Goal: Consume media (video, audio)

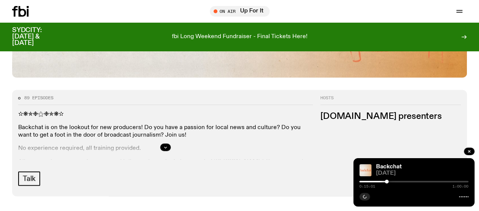
scroll to position [300, 0]
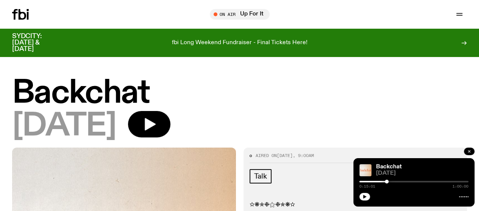
click at [466, 151] on icon "button" at bounding box center [468, 151] width 5 height 5
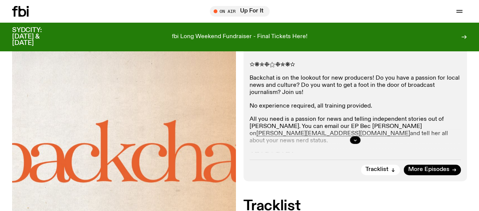
scroll to position [146, 0]
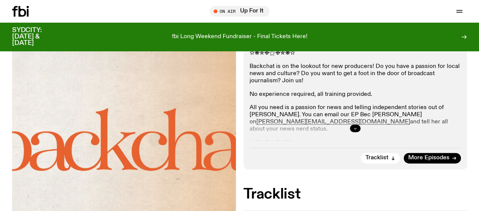
click at [356, 131] on icon "button" at bounding box center [355, 128] width 5 height 5
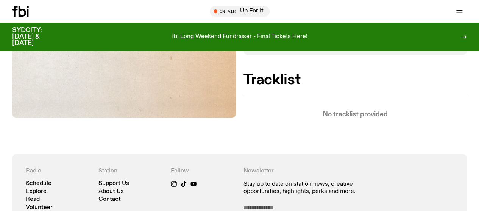
scroll to position [411, 0]
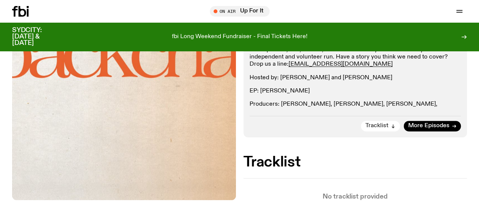
click at [387, 129] on span "Tracklist" at bounding box center [376, 126] width 23 height 6
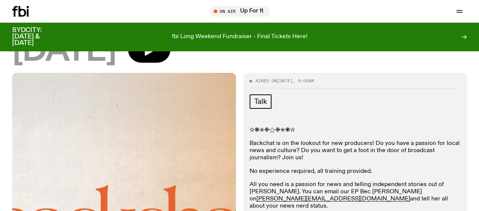
scroll to position [0, 0]
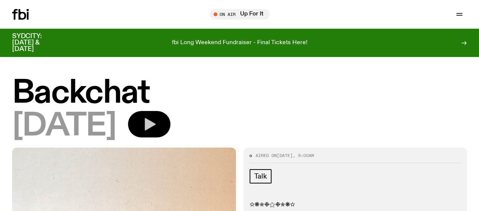
click at [155, 130] on icon "button" at bounding box center [150, 124] width 11 height 12
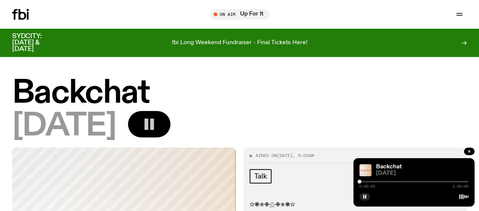
click at [362, 182] on div at bounding box center [413, 182] width 109 height 2
click at [361, 182] on div at bounding box center [359, 182] width 4 height 4
click at [367, 182] on div at bounding box center [413, 182] width 109 height 2
click at [375, 182] on div at bounding box center [413, 182] width 109 height 2
click at [382, 182] on div at bounding box center [413, 182] width 109 height 2
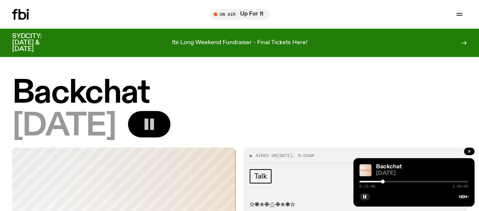
click at [391, 181] on div at bounding box center [413, 182] width 109 height 2
click at [396, 182] on div at bounding box center [413, 182] width 109 height 2
click at [401, 182] on div at bounding box center [413, 182] width 109 height 2
click at [408, 182] on div at bounding box center [413, 182] width 109 height 2
click at [414, 182] on div at bounding box center [413, 182] width 109 height 2
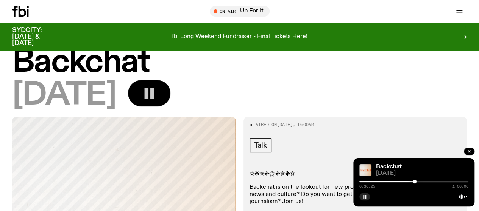
scroll to position [38, 0]
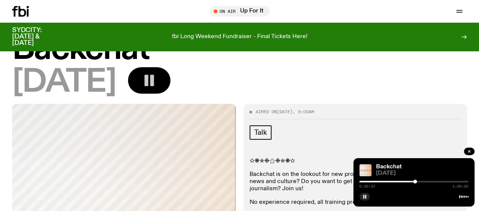
click at [418, 182] on div at bounding box center [413, 182] width 109 height 2
click at [423, 182] on div at bounding box center [413, 182] width 109 height 2
click at [430, 182] on div at bounding box center [413, 182] width 109 height 2
click at [435, 182] on div at bounding box center [413, 182] width 109 height 2
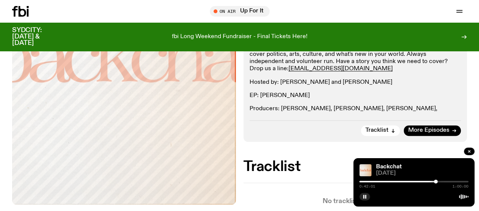
scroll to position [265, 0]
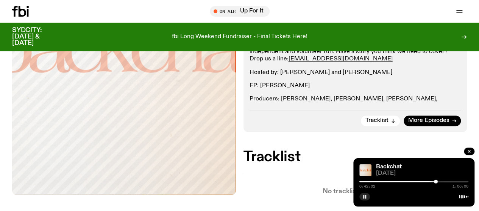
click at [441, 182] on div at bounding box center [413, 182] width 109 height 2
click at [446, 182] on div at bounding box center [413, 182] width 109 height 2
click at [452, 181] on div at bounding box center [413, 182] width 109 height 2
click at [458, 183] on div "0:51:07 1:00:00" at bounding box center [413, 184] width 109 height 9
click at [457, 182] on div at bounding box center [413, 182] width 109 height 2
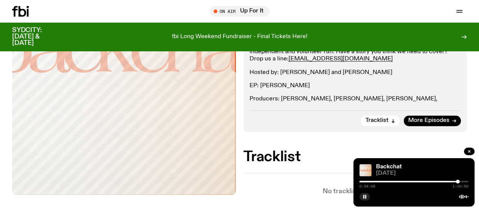
click at [463, 182] on div at bounding box center [413, 182] width 109 height 2
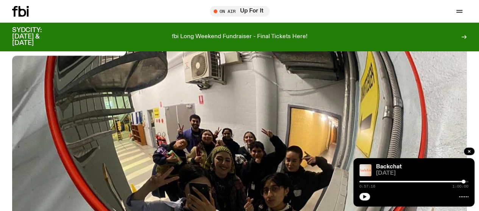
scroll to position [74, 0]
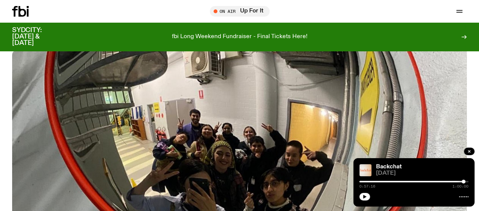
click at [185, 147] on img at bounding box center [239, 165] width 454 height 256
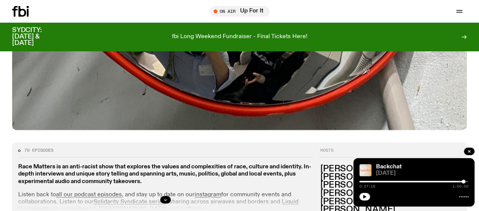
scroll to position [263, 0]
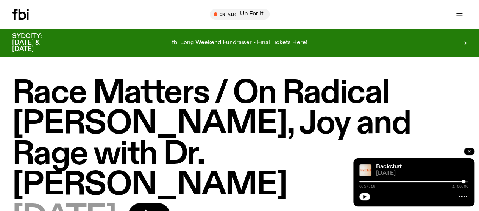
click at [468, 152] on icon "button" at bounding box center [469, 152] width 2 height 2
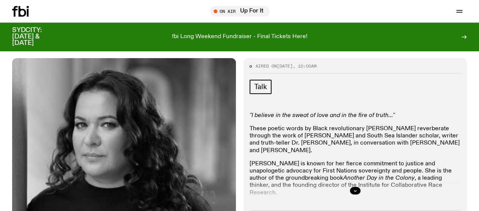
scroll to position [187, 0]
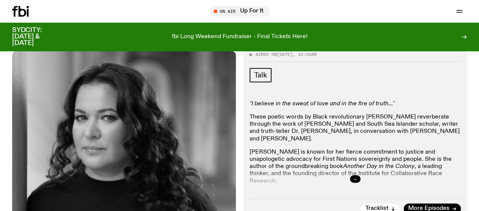
click at [354, 177] on icon "button" at bounding box center [355, 179] width 5 height 5
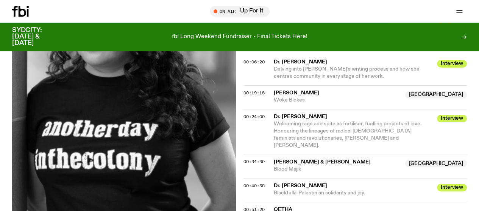
scroll to position [452, 0]
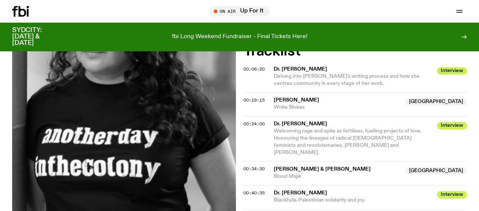
click at [330, 129] on span "Welcoming rage and spite as fertiliser, fuelling projects of love. Honouring th…" at bounding box center [348, 142] width 148 height 27
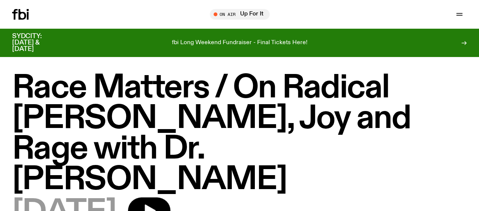
scroll to position [0, 0]
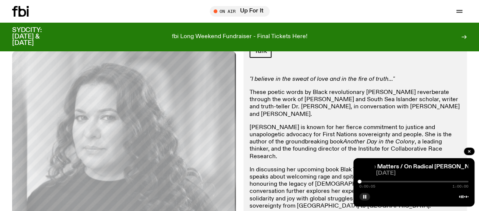
scroll to position [224, 0]
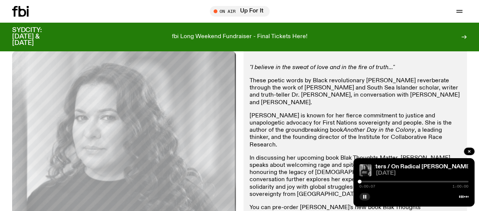
click at [362, 181] on div at bounding box center [413, 182] width 109 height 2
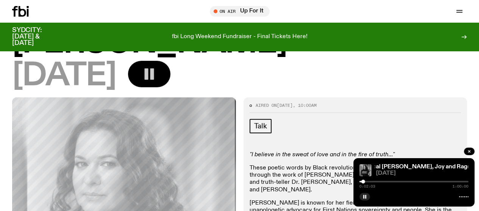
scroll to position [186, 0]
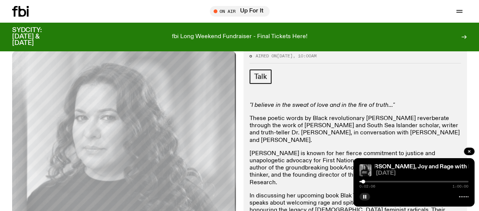
click at [367, 182] on div at bounding box center [413, 182] width 109 height 2
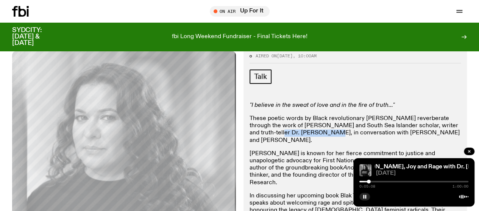
drag, startPoint x: 301, startPoint y: 121, endPoint x: 250, endPoint y: 120, distance: 51.5
click at [250, 120] on p "These poetic words by Black revolutionary [PERSON_NAME] reverberate through the…" at bounding box center [354, 129] width 211 height 29
copy p "Dr. [PERSON_NAME]"
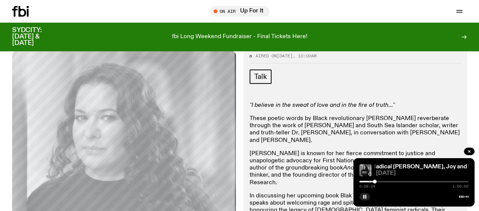
click at [281, 203] on div ""I believe in the sweat of love and in the fire of truth..." These poetic words…" at bounding box center [354, 193] width 211 height 183
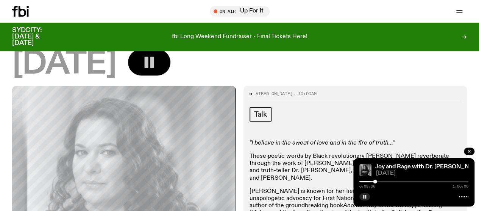
scroll to position [0, 0]
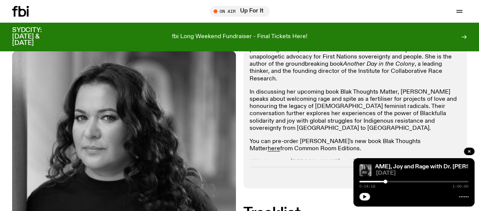
scroll to position [301, 0]
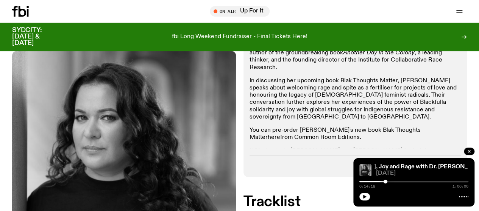
click at [280, 135] on link "here" at bounding box center [273, 138] width 12 height 6
